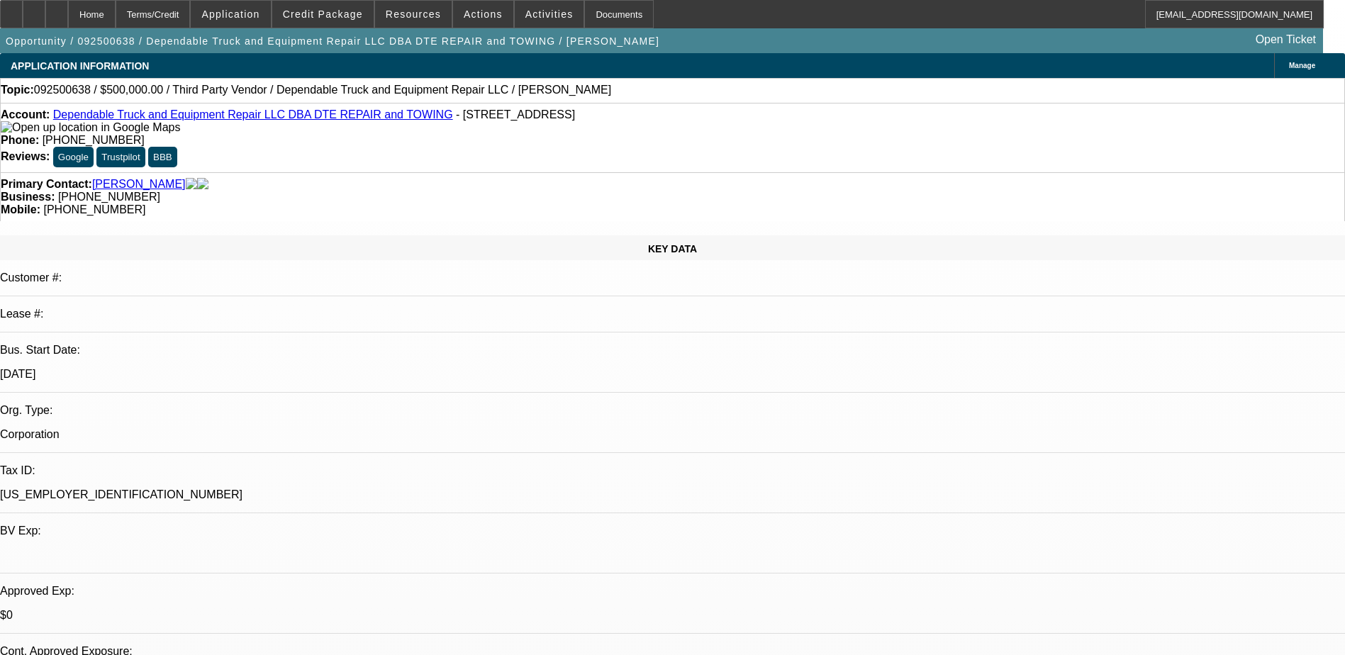
select select "0"
select select "2"
select select "0.1"
select select "4"
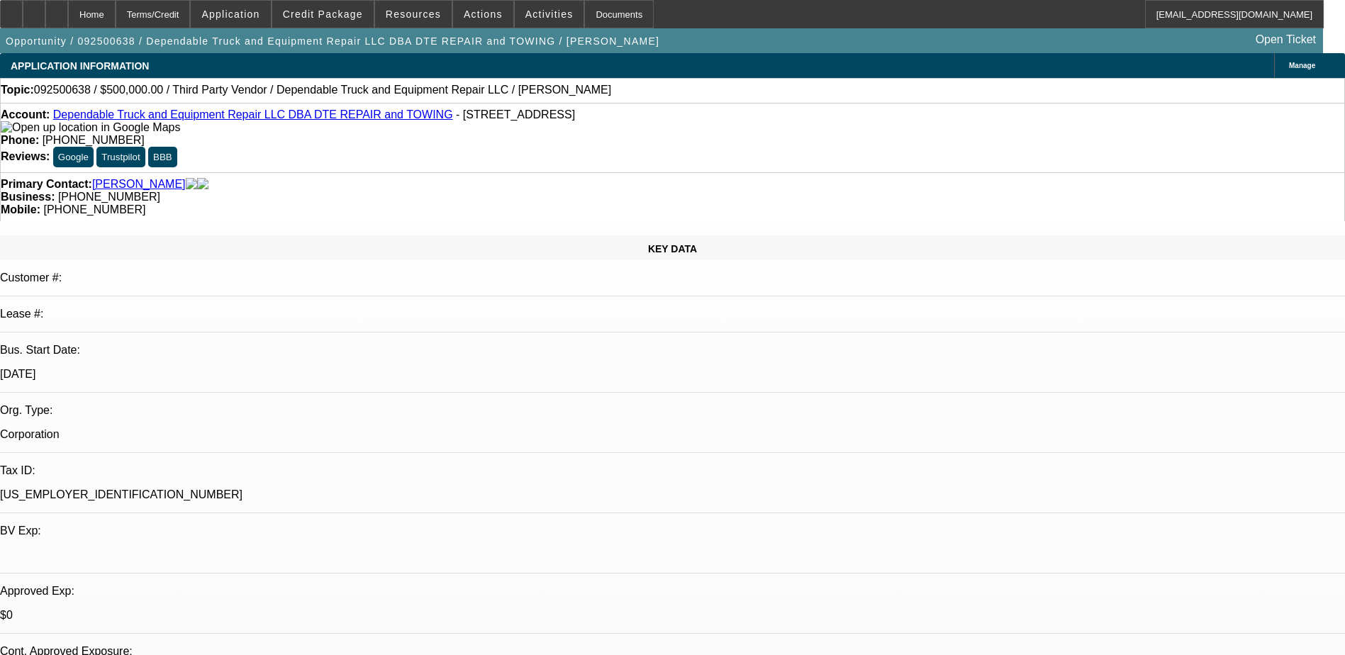
drag, startPoint x: 1125, startPoint y: 394, endPoint x: 1286, endPoint y: 413, distance: 162.1
drag, startPoint x: 1286, startPoint y: 413, endPoint x: 1257, endPoint y: 413, distance: 29.1
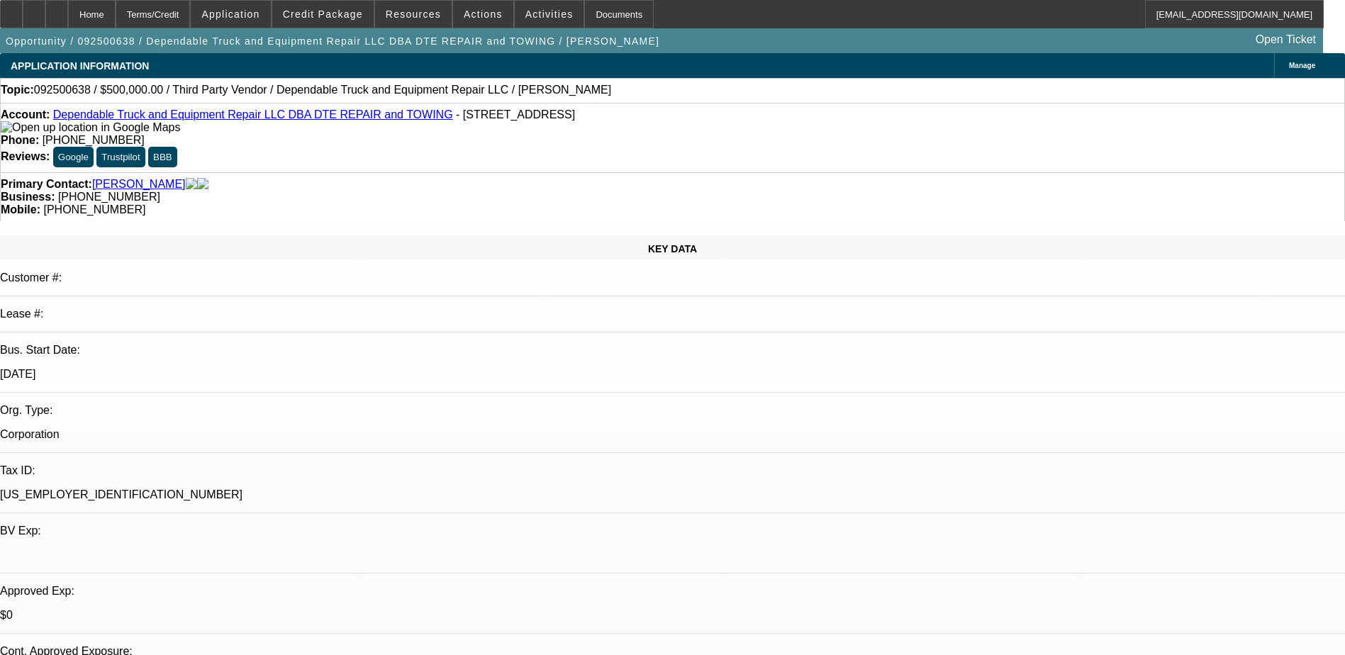
drag, startPoint x: 1219, startPoint y: 399, endPoint x: 1259, endPoint y: 400, distance: 39.7
drag, startPoint x: 1259, startPoint y: 400, endPoint x: 1166, endPoint y: 411, distance: 93.5
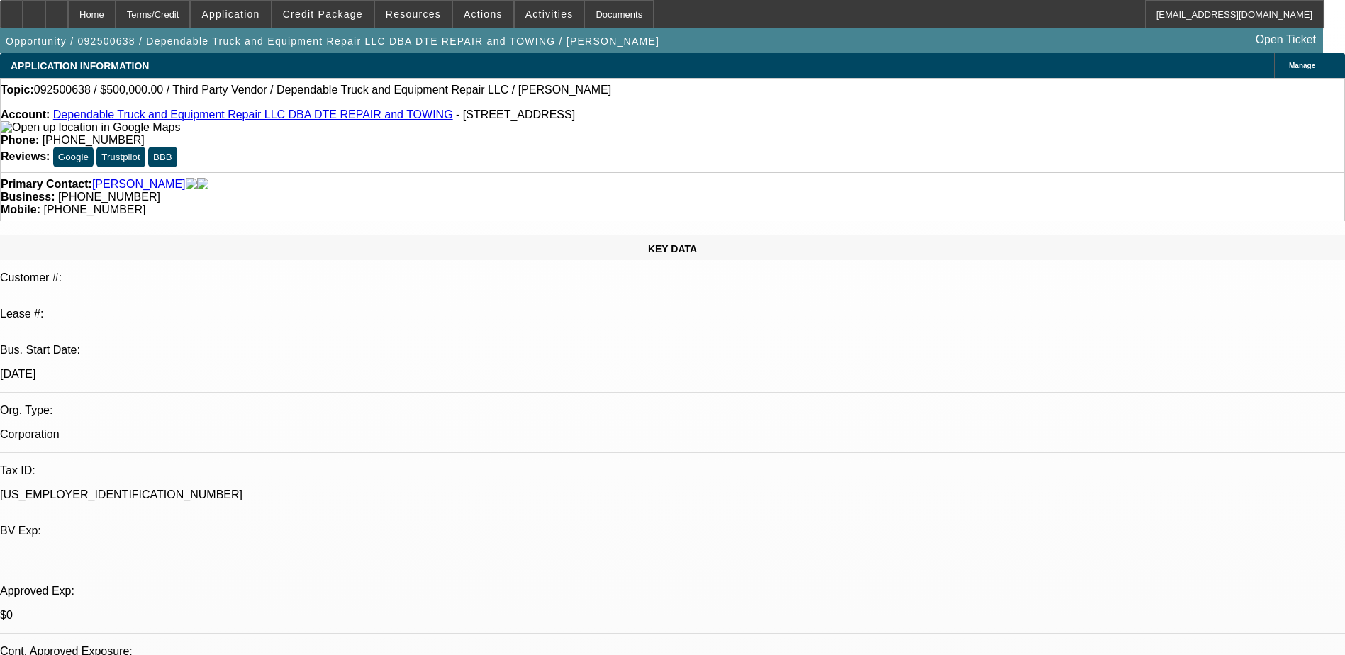
drag, startPoint x: 1011, startPoint y: 426, endPoint x: 1188, endPoint y: 436, distance: 176.8
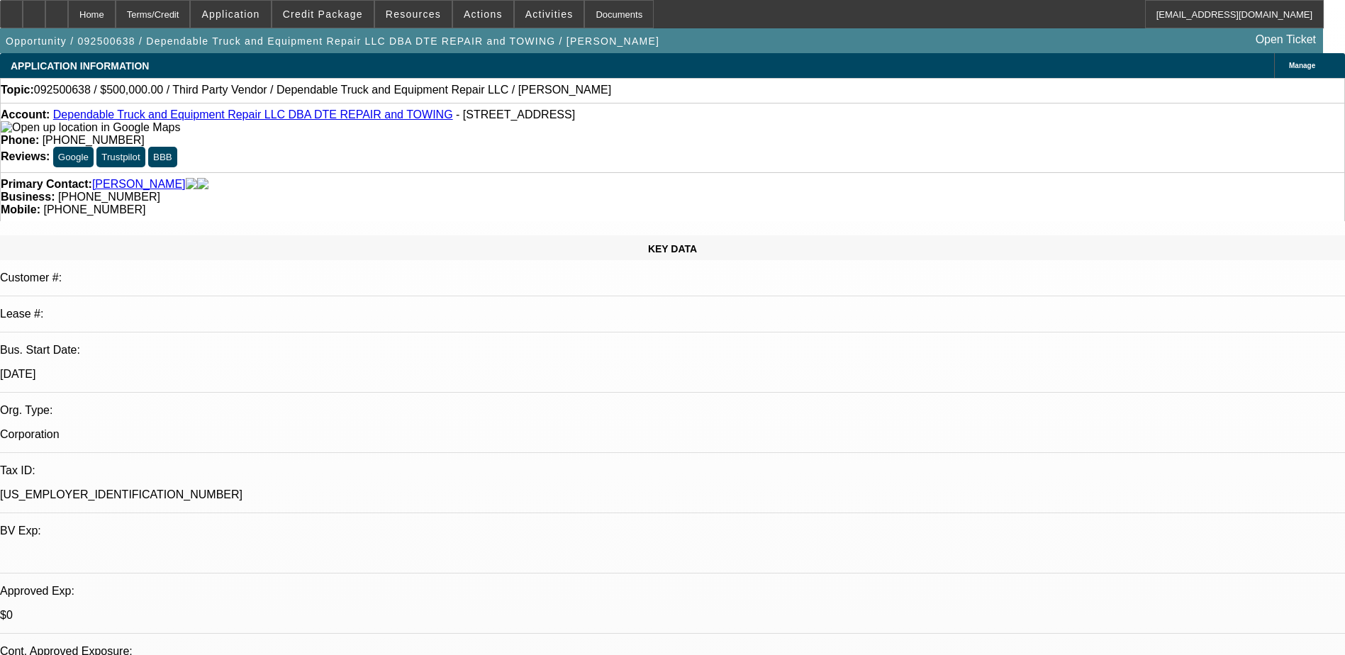
drag, startPoint x: 1186, startPoint y: 425, endPoint x: 1342, endPoint y: 423, distance: 155.3
drag, startPoint x: 1342, startPoint y: 423, endPoint x: 1282, endPoint y: 438, distance: 61.4
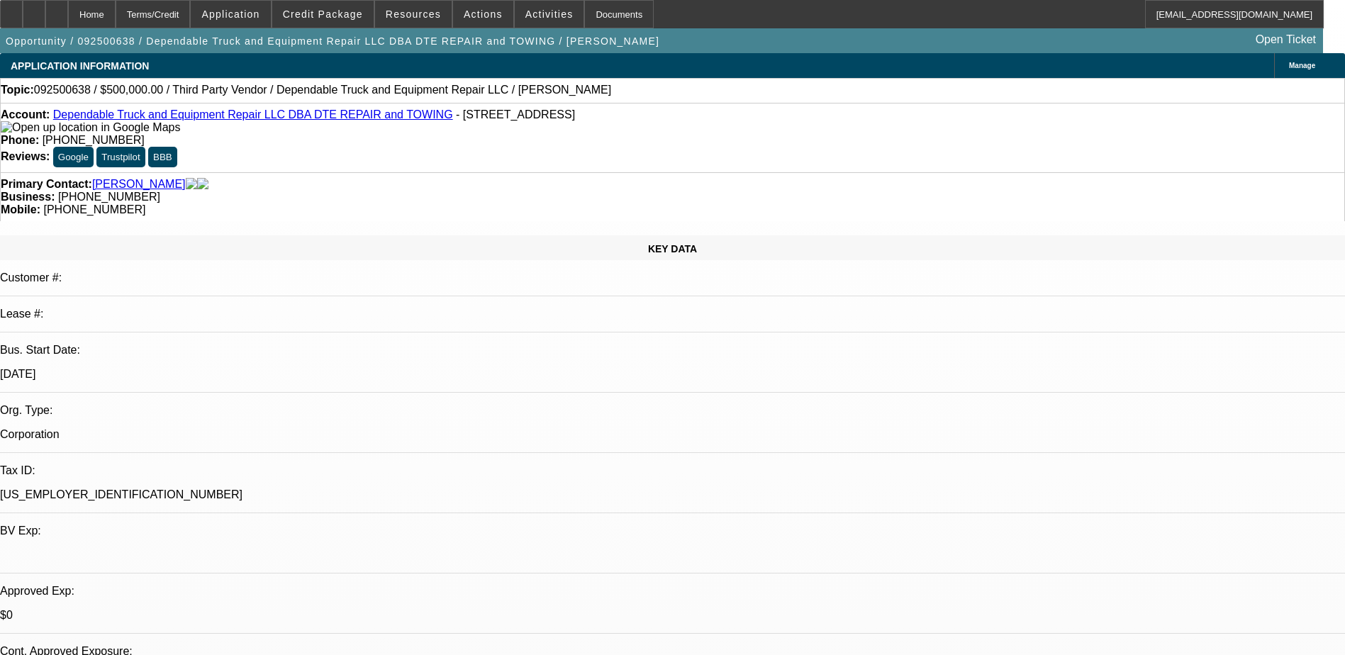
drag, startPoint x: 1008, startPoint y: 435, endPoint x: 1208, endPoint y: 460, distance: 200.8
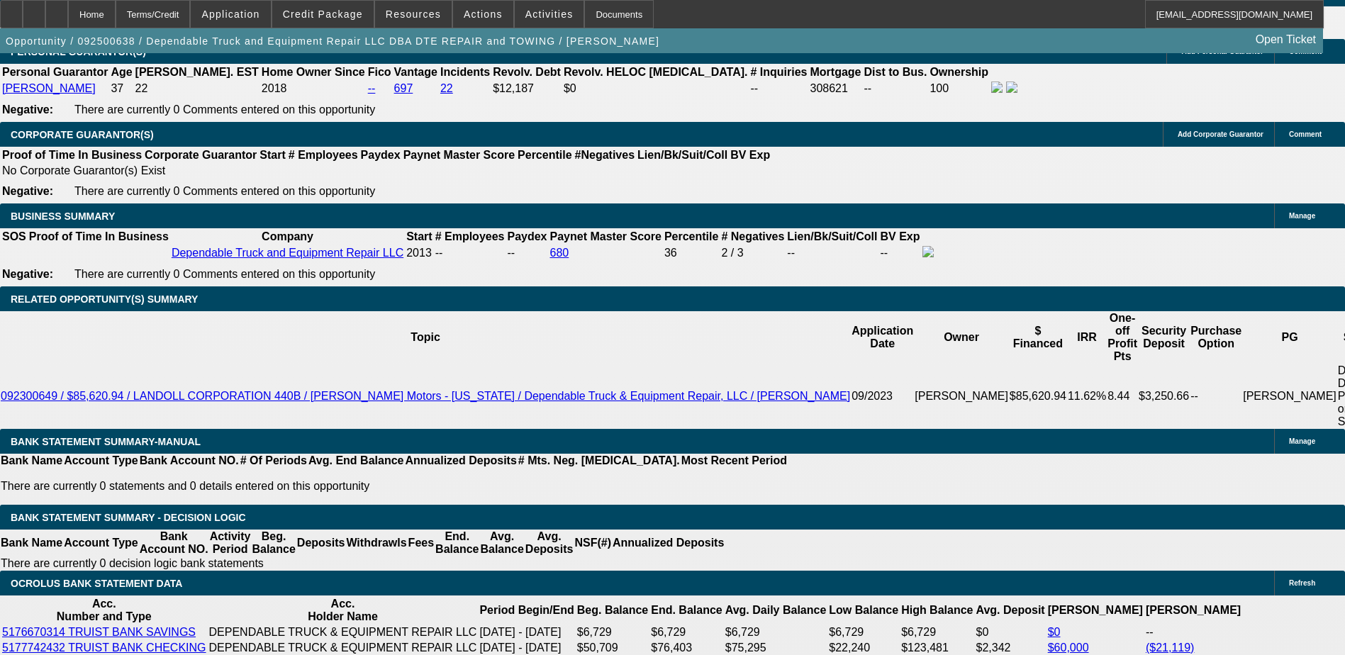
scroll to position [2269, 0]
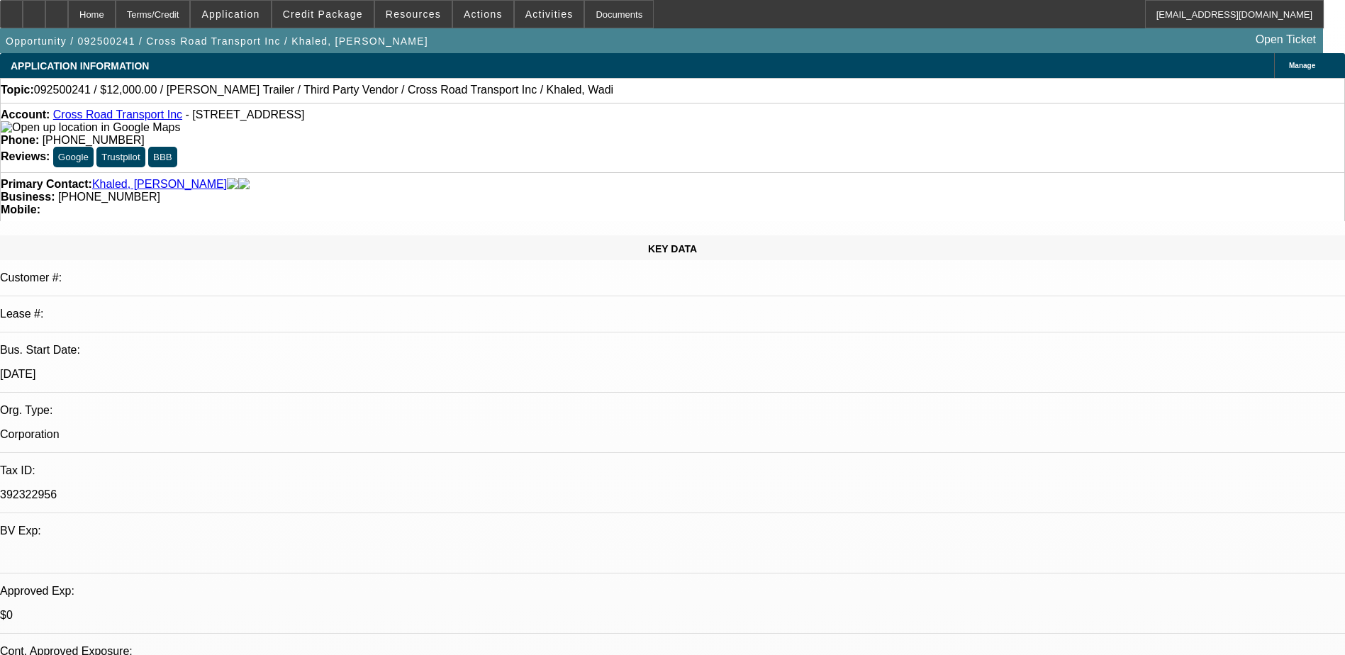
select select "0"
select select "0.1"
select select "0"
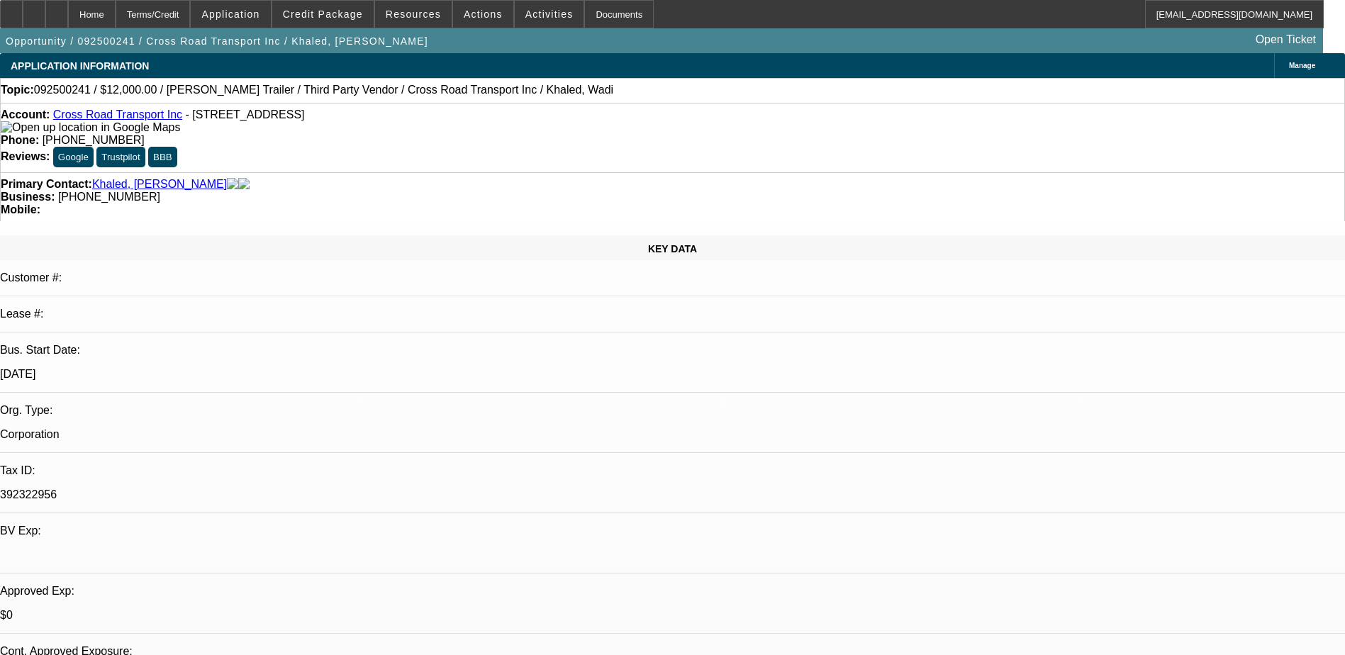
select select "0"
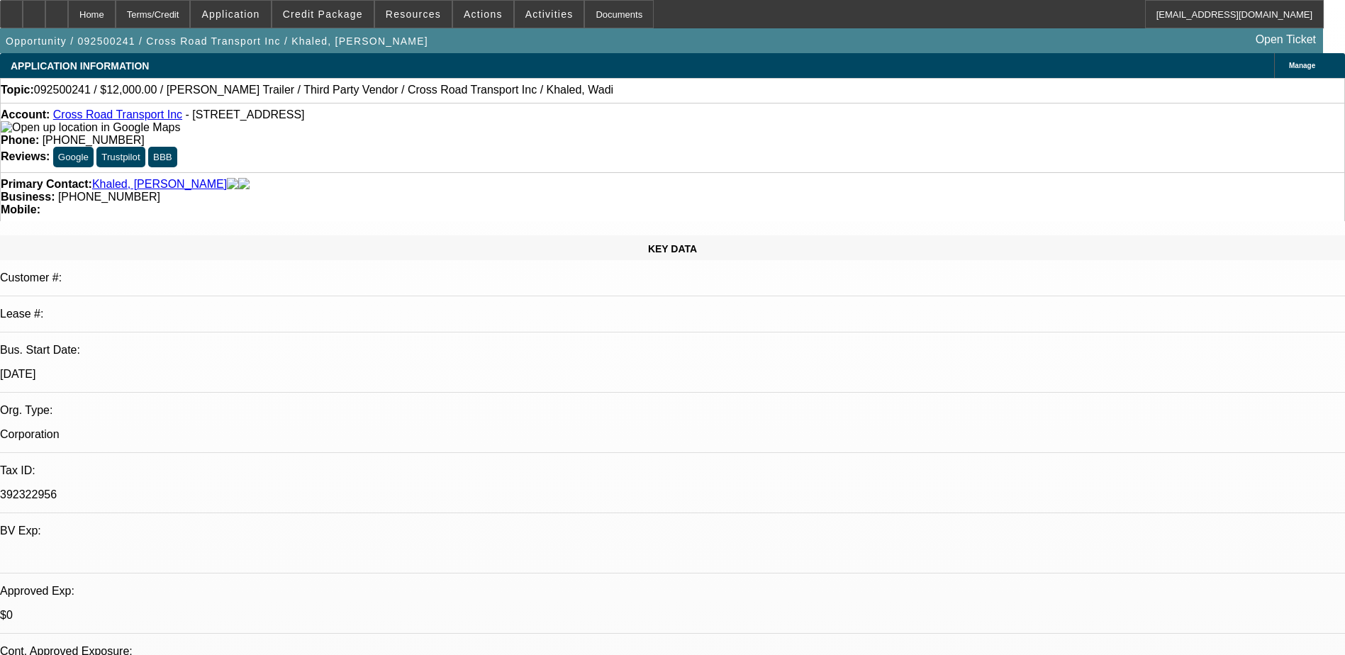
select select "0"
select select "0.1"
select select "1"
select select "4"
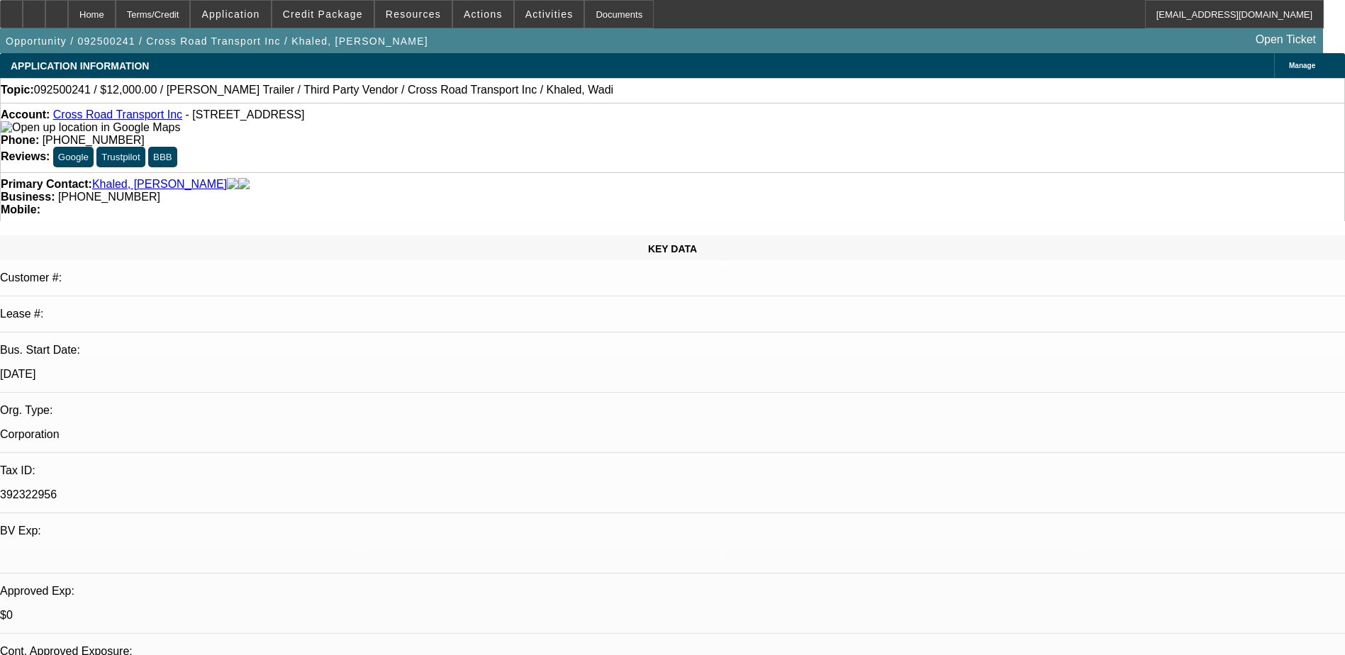
select select "1"
select select "2"
select select "5"
select select "1"
select select "2"
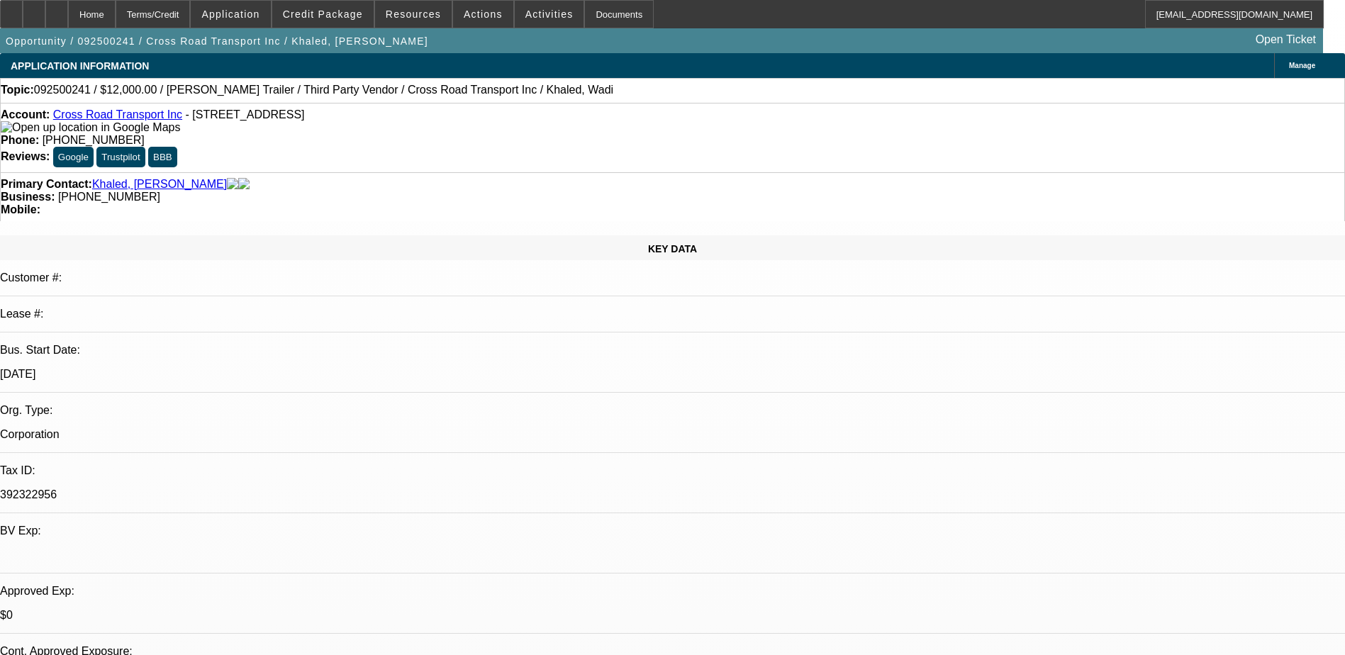
select select "5"
select select "1"
select select "3"
select select "4"
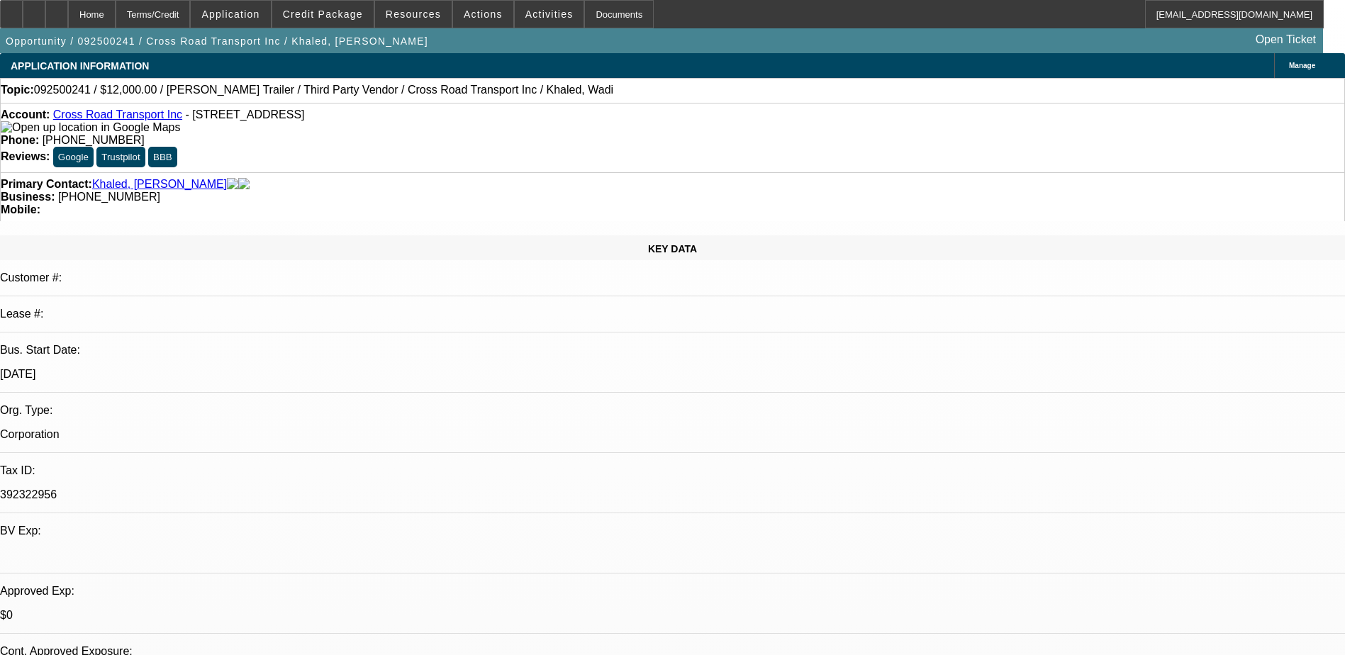
drag, startPoint x: 1023, startPoint y: 484, endPoint x: 1203, endPoint y: 499, distance: 181.4
drag, startPoint x: 1203, startPoint y: 499, endPoint x: 1190, endPoint y: 494, distance: 14.1
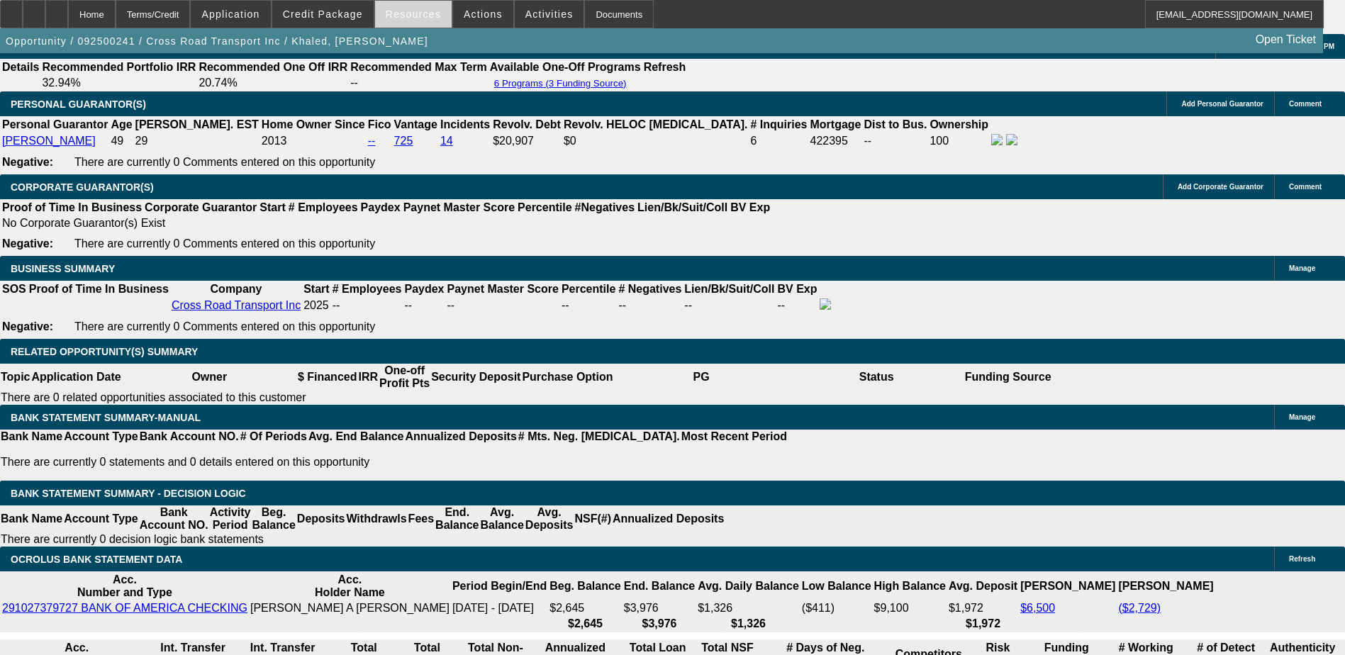
scroll to position [2056, 0]
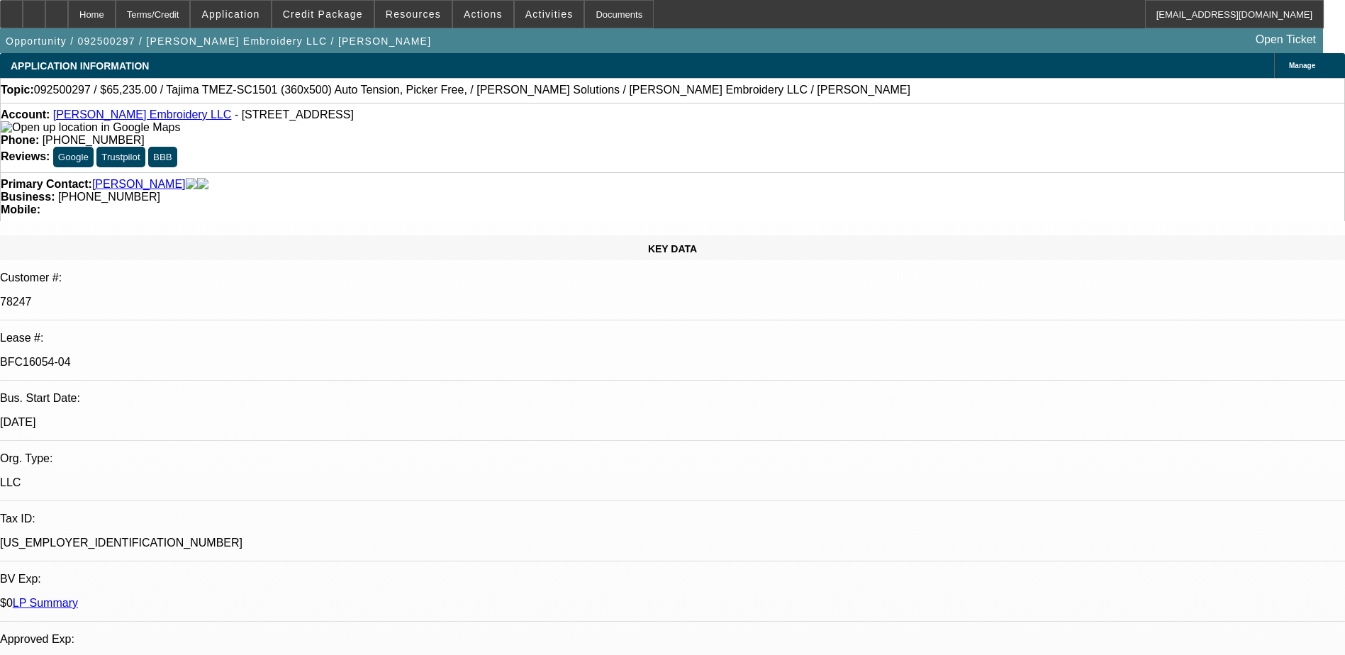
select select "0"
select select "2"
select select "0"
select select "2"
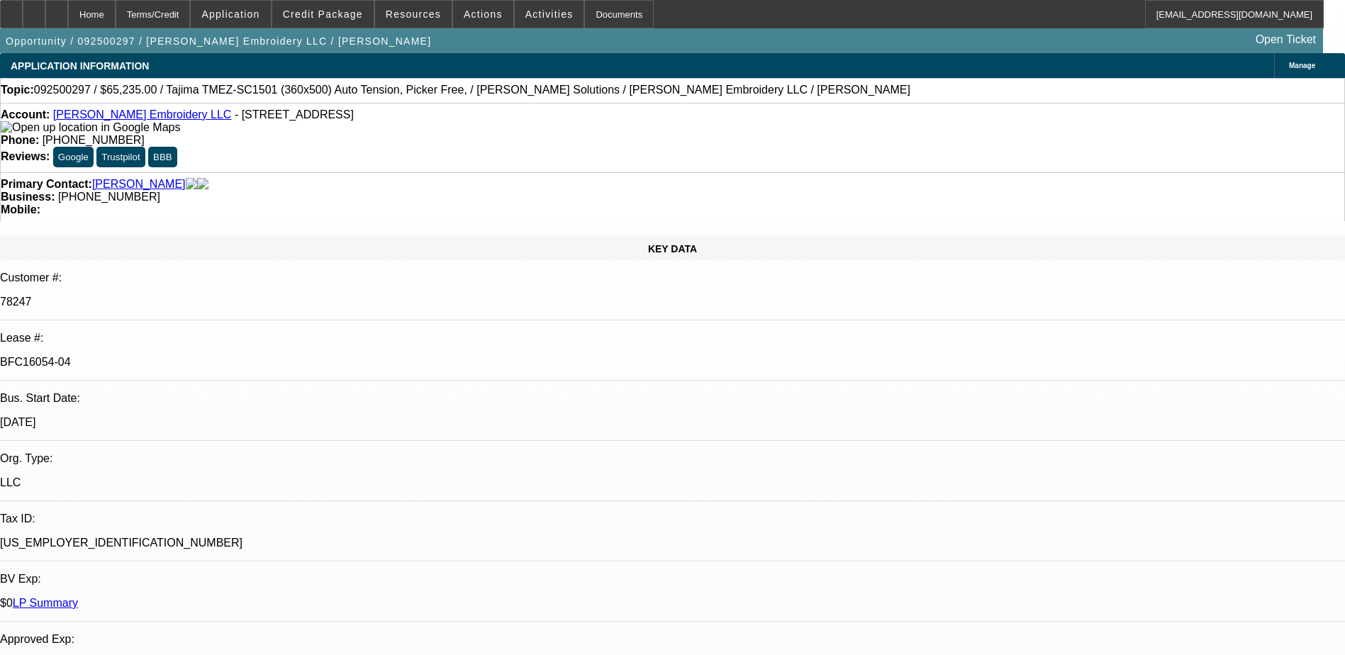
select select "0"
select select "2"
select select "0"
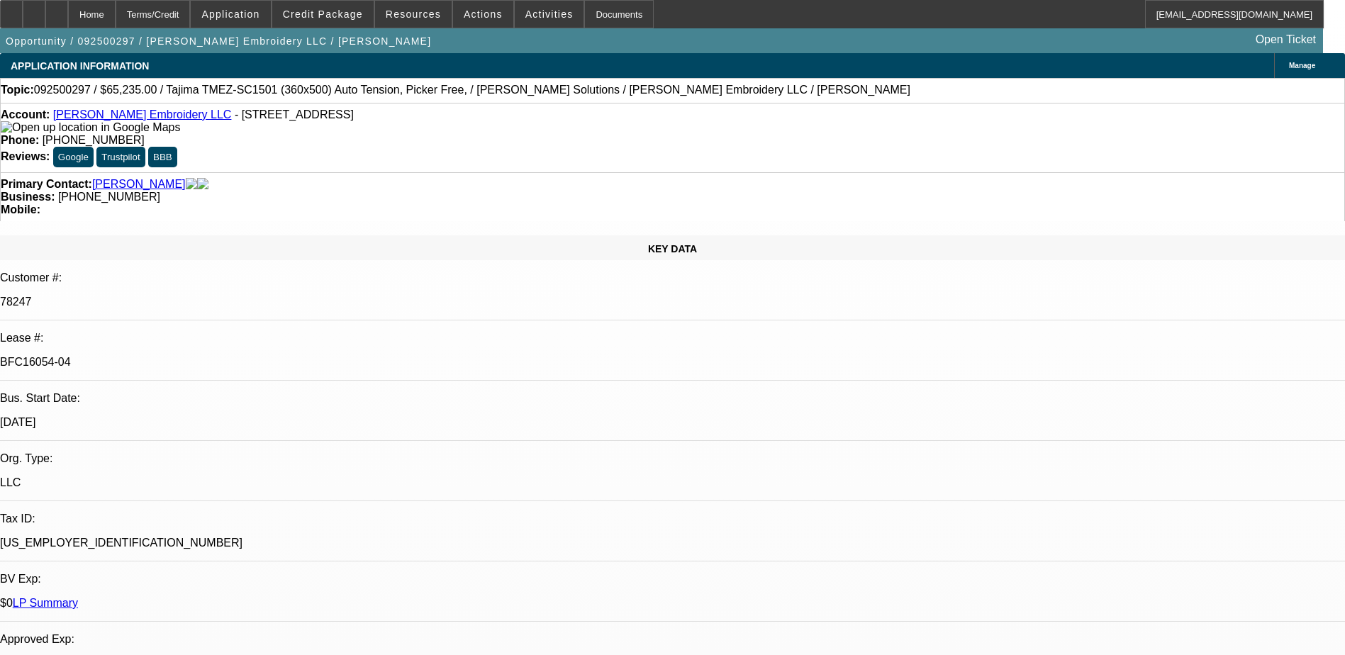
select select "2"
select select "0"
select select "1"
select select "2"
select select "6"
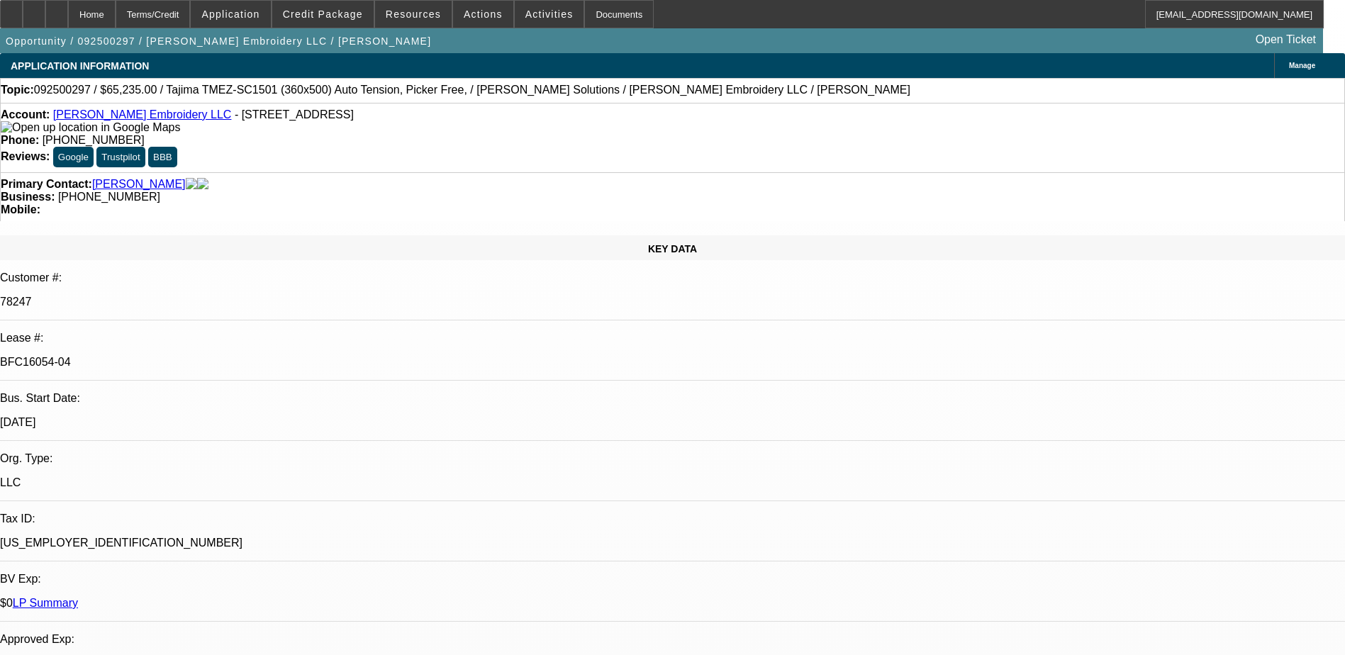
select select "1"
select select "2"
select select "6"
select select "1"
select select "2"
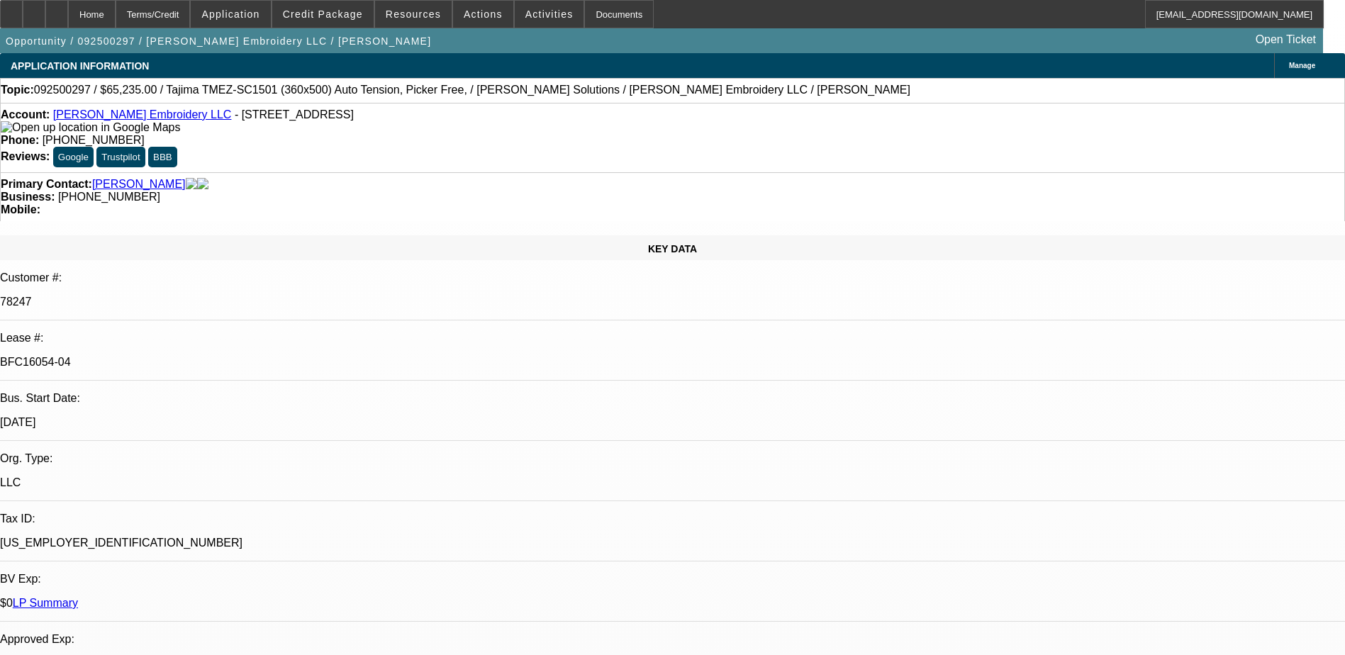
select select "6"
select select "1"
select select "2"
select select "6"
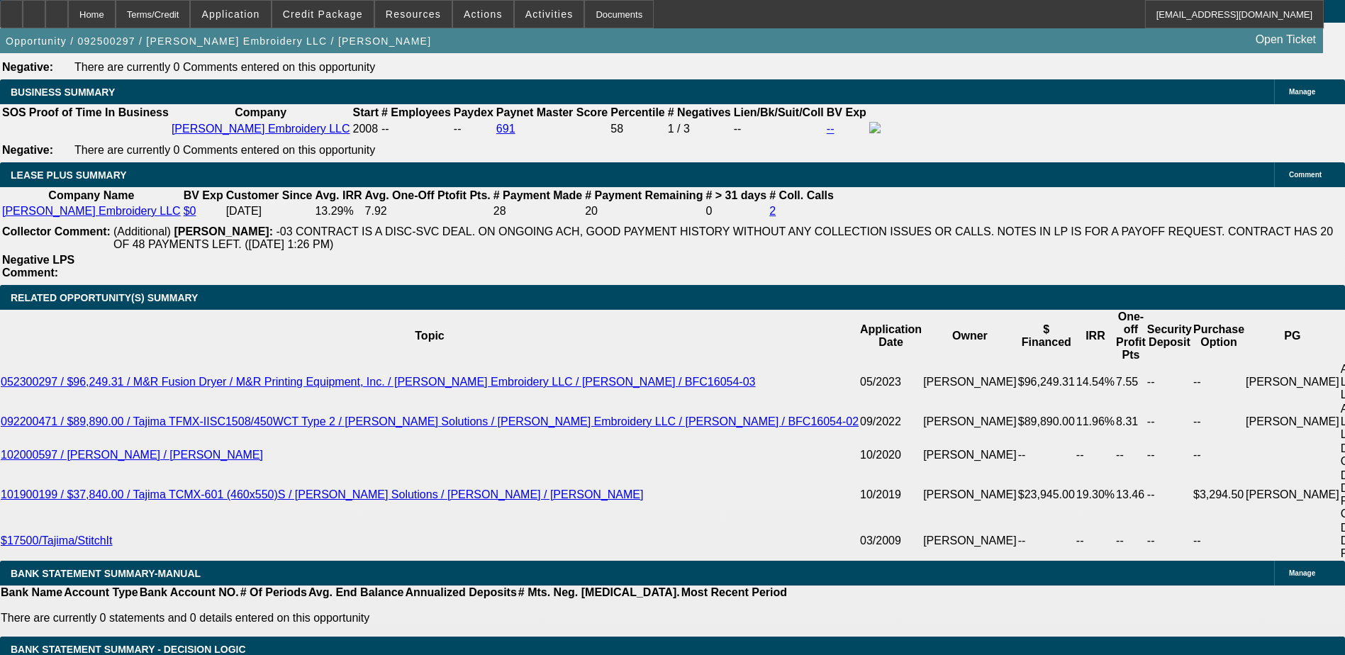
scroll to position [2127, 0]
